Goal: Task Accomplishment & Management: Use online tool/utility

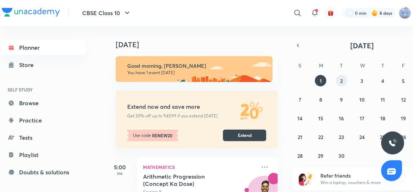
click at [342, 80] on abbr "2" at bounding box center [341, 80] width 3 height 7
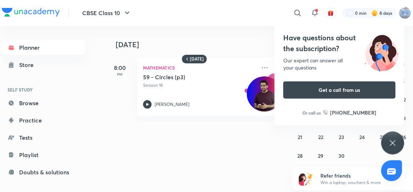
click at [390, 142] on icon at bounding box center [393, 143] width 9 height 9
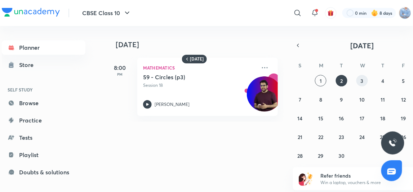
click at [361, 82] on abbr "3" at bounding box center [362, 80] width 3 height 7
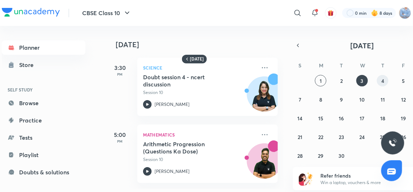
click at [387, 79] on button "4" at bounding box center [383, 81] width 12 height 12
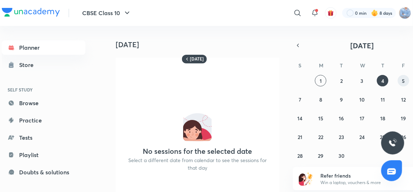
click at [406, 83] on button "5" at bounding box center [404, 81] width 12 height 12
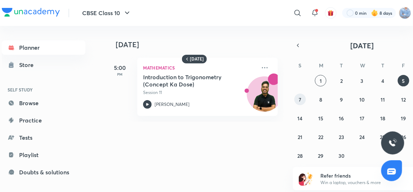
click at [298, 98] on button "7" at bounding box center [300, 100] width 12 height 12
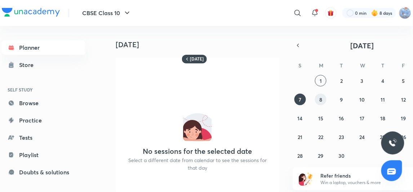
click at [323, 100] on button "8" at bounding box center [321, 100] width 12 height 12
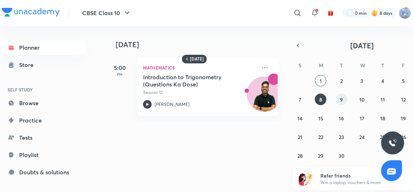
click at [343, 101] on button "9" at bounding box center [342, 100] width 12 height 12
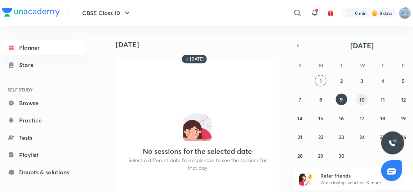
click at [365, 101] on button "10" at bounding box center [362, 100] width 12 height 12
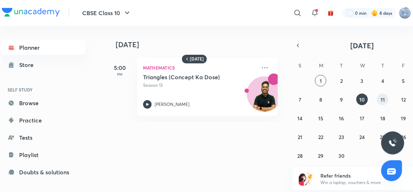
click at [383, 97] on abbr "11" at bounding box center [383, 99] width 4 height 7
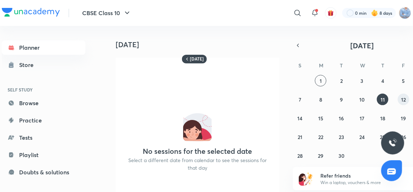
click at [407, 101] on button "12" at bounding box center [404, 100] width 12 height 12
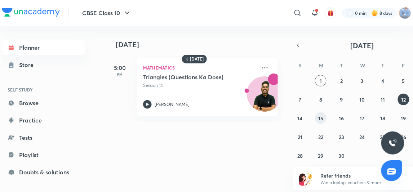
click at [319, 115] on abbr "15" at bounding box center [320, 118] width 5 height 7
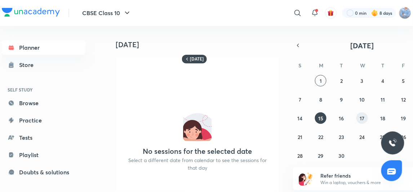
click at [363, 114] on button "17" at bounding box center [362, 118] width 12 height 12
click at [407, 119] on button "19" at bounding box center [404, 118] width 12 height 12
click at [322, 138] on abbr "22" at bounding box center [320, 137] width 5 height 7
click at [363, 134] on abbr "24" at bounding box center [361, 137] width 5 height 7
click at [405, 135] on abbr "26" at bounding box center [403, 137] width 5 height 7
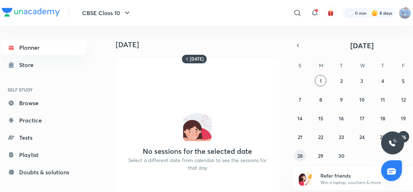
click at [301, 152] on abbr "28" at bounding box center [299, 155] width 5 height 7
click at [300, 134] on abbr "21" at bounding box center [300, 137] width 5 height 7
click at [338, 139] on button "23" at bounding box center [342, 137] width 12 height 12
click at [380, 134] on abbr "25" at bounding box center [382, 137] width 5 height 7
click at [316, 156] on button "29" at bounding box center [321, 156] width 12 height 12
